Goal: Task Accomplishment & Management: Complete application form

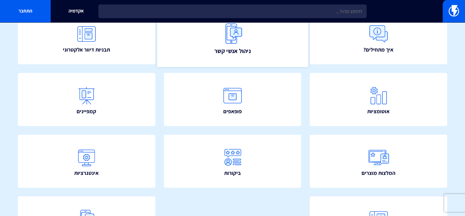
scroll to position [138, 0]
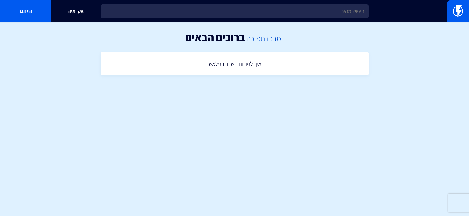
click at [255, 38] on link "מרכז תמיכה" at bounding box center [264, 38] width 34 height 10
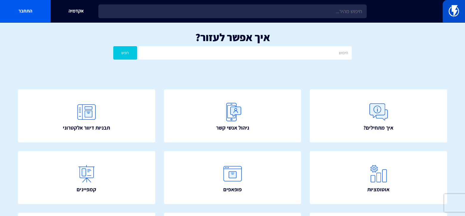
click at [452, 15] on img at bounding box center [453, 11] width 10 height 12
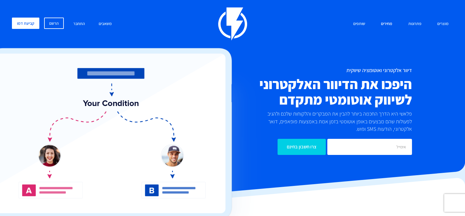
click at [390, 25] on link "מחירים" at bounding box center [386, 24] width 20 height 13
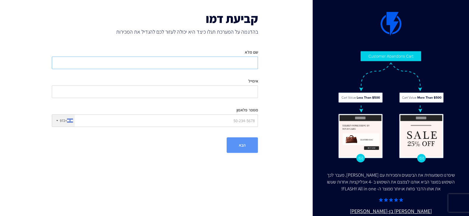
click at [236, 62] on input "שם מלא" at bounding box center [155, 63] width 206 height 13
type input "[PERSON_NAME]"
type input "[EMAIL_ADDRESS][DOMAIN_NAME]"
type input "0546645332"
click at [237, 147] on button "הבא" at bounding box center [242, 144] width 31 height 15
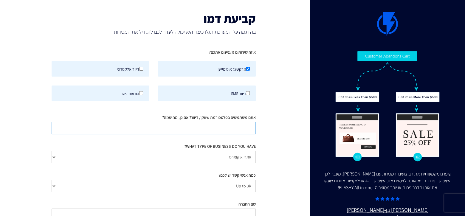
click at [239, 129] on input "אתם משתמשים בפלטפורמת שיווק / דיוור? אם כן, מה שמה?" at bounding box center [154, 128] width 204 height 13
type input "לא"
click at [236, 156] on select "אתרי איקומרס Agency / Freelancer SaaS Other" at bounding box center [154, 157] width 204 height 13
click at [52, 151] on select "אתרי איקומרס Agency / Freelancer SaaS Other" at bounding box center [154, 157] width 204 height 13
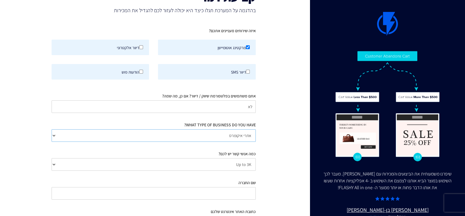
scroll to position [60, 0]
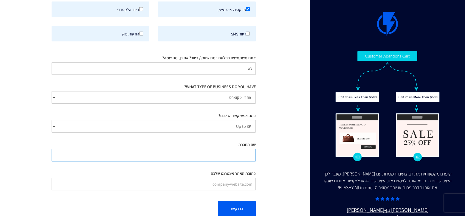
click at [236, 152] on input "שם החברה" at bounding box center [154, 155] width 204 height 13
type input "סגרדה מדרה"
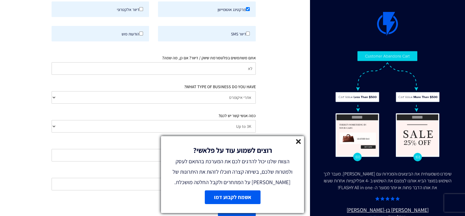
click at [298, 140] on line at bounding box center [298, 141] width 4 height 4
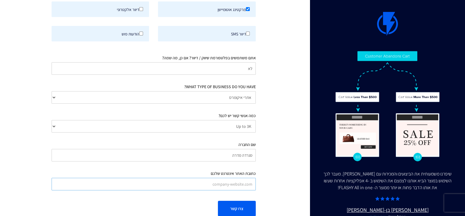
click at [218, 181] on input "כתובת האתר אינטרנט שלכם" at bounding box center [154, 184] width 204 height 13
paste input "[URL][DOMAIN_NAME]"
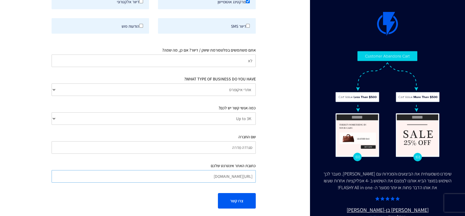
scroll to position [71, 0]
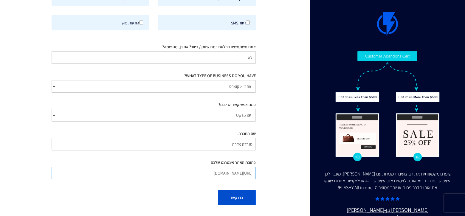
type input "[URL][DOMAIN_NAME]"
click at [238, 195] on button "צרו קשר" at bounding box center [237, 197] width 38 height 15
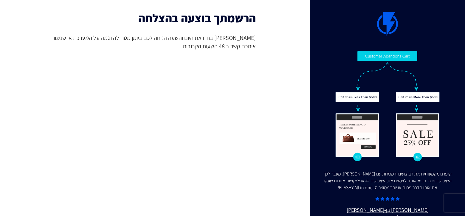
scroll to position [9, 0]
